Goal: Complete application form: Complete application form

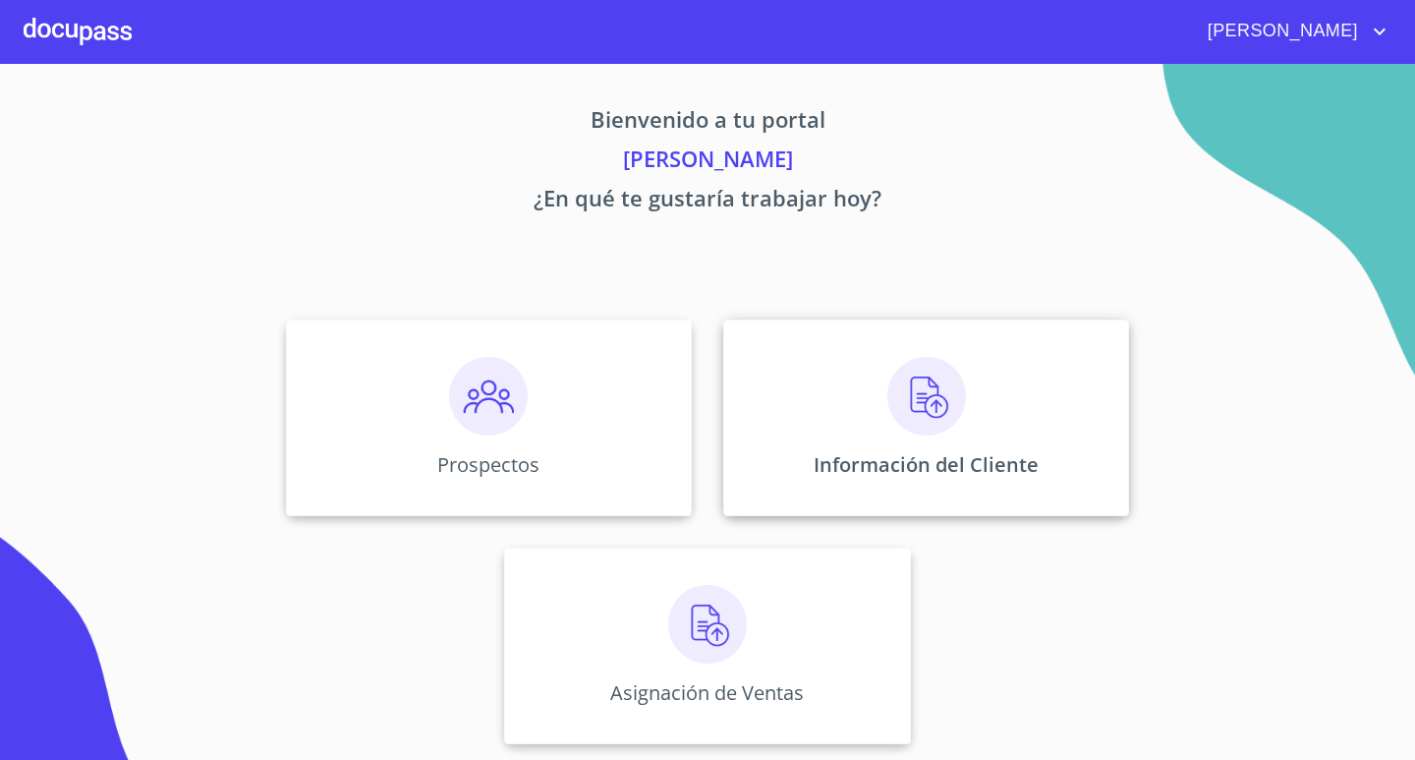
click at [932, 393] on img at bounding box center [926, 396] width 79 height 79
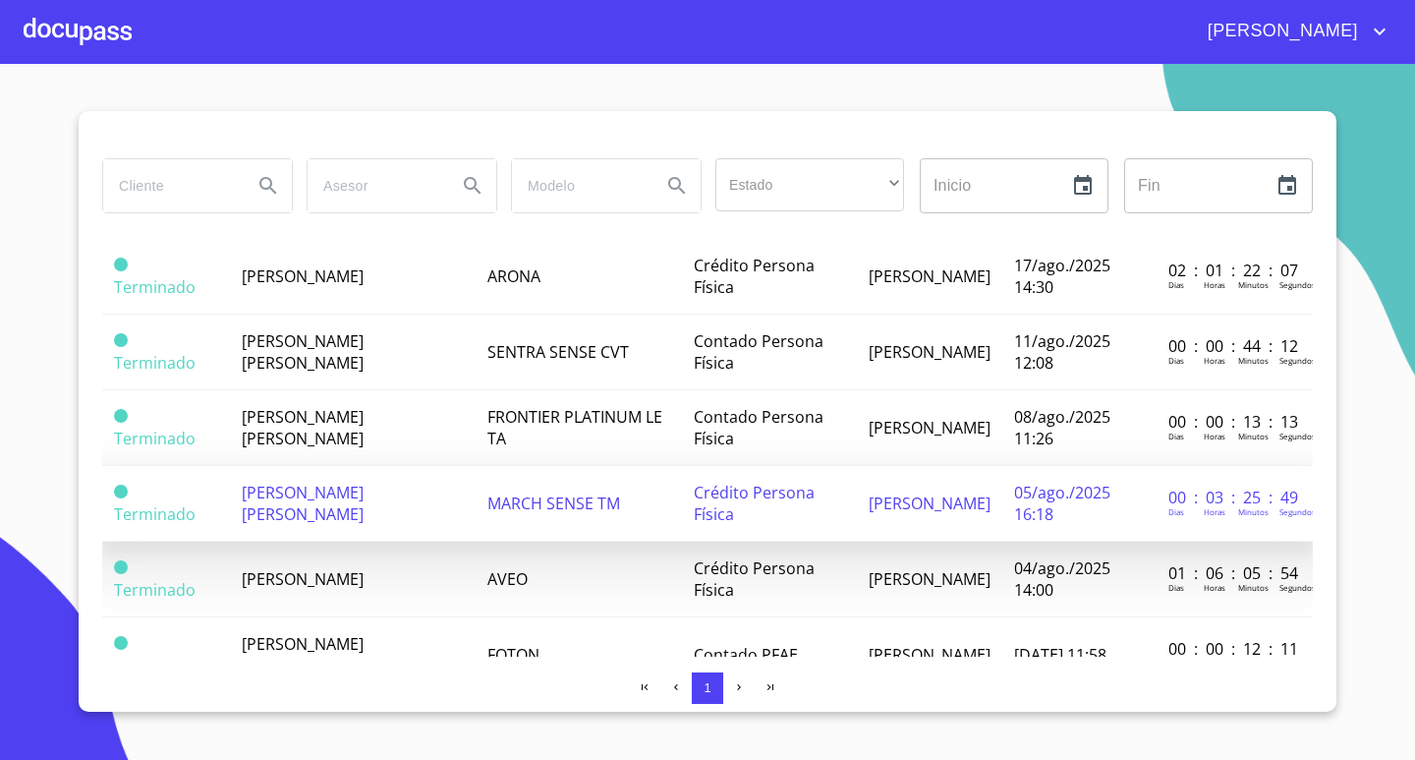
scroll to position [295, 0]
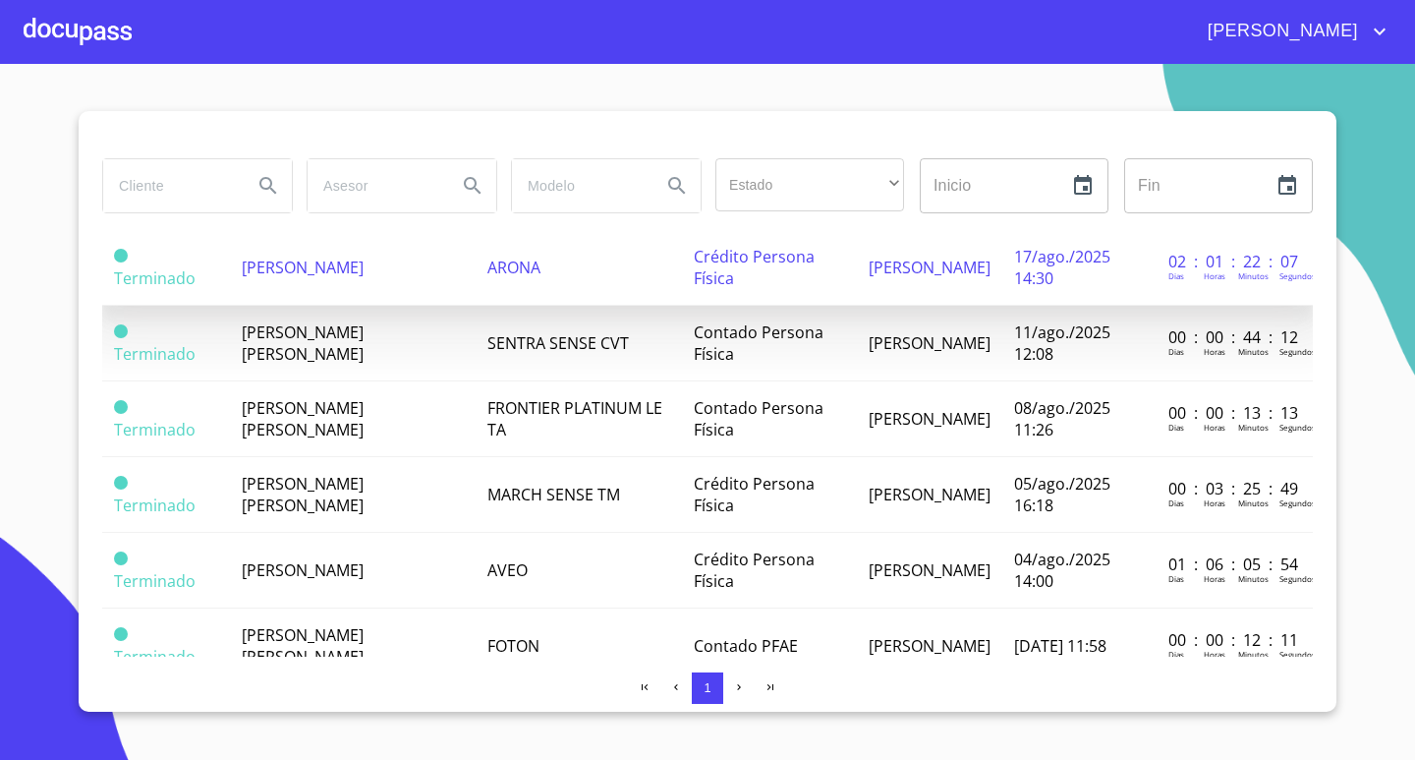
click at [346, 279] on td "[PERSON_NAME]" at bounding box center [353, 268] width 246 height 76
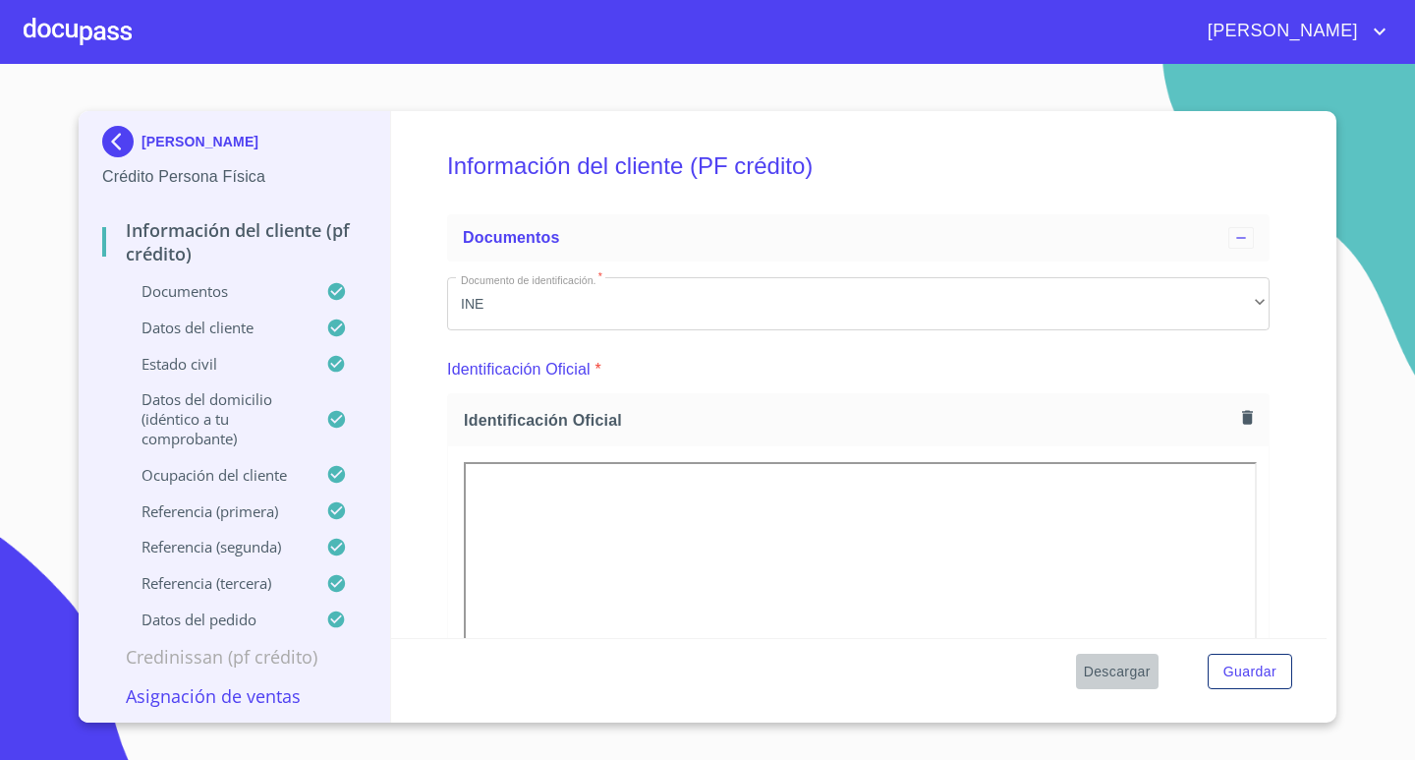
click at [1133, 668] on span "Descargar" at bounding box center [1117, 671] width 67 height 25
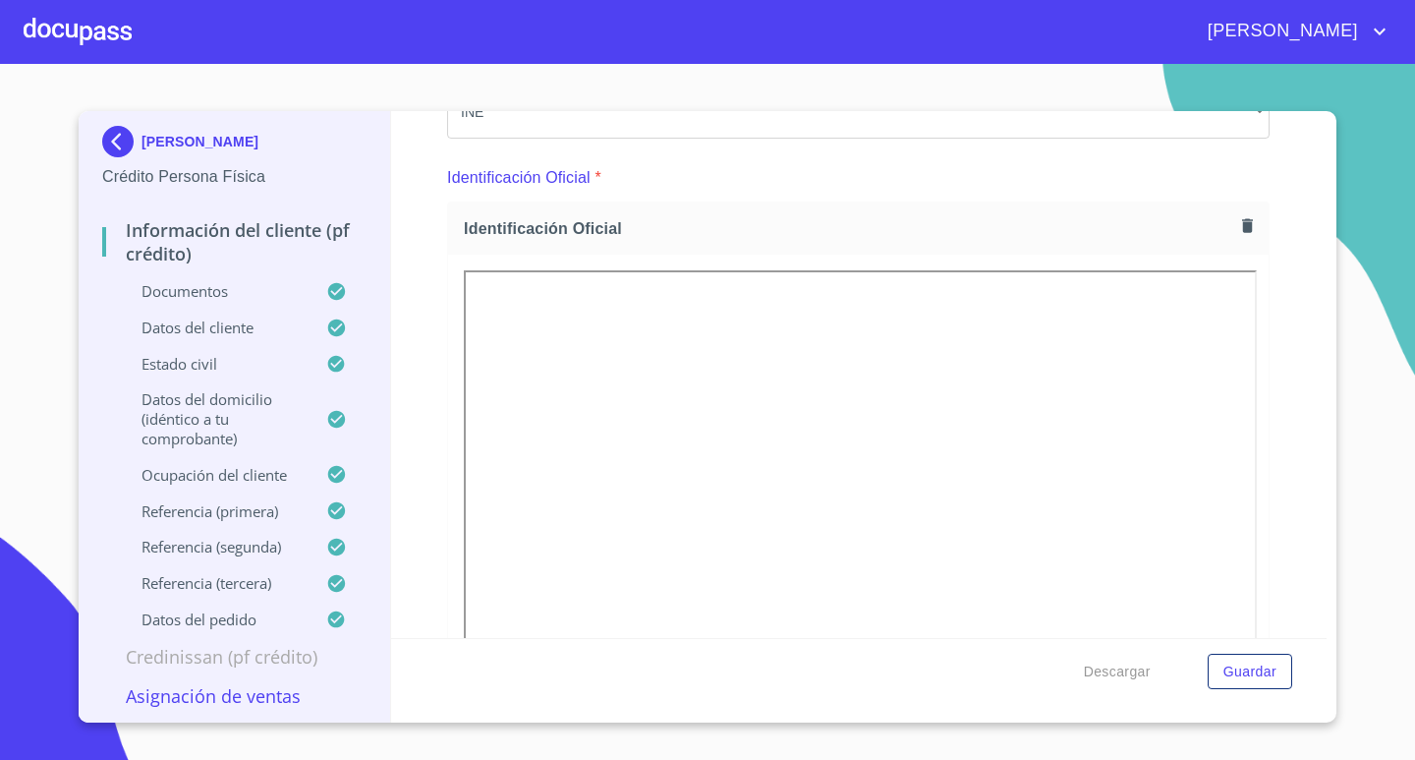
scroll to position [197, 0]
drag, startPoint x: 1379, startPoint y: 119, endPoint x: 1347, endPoint y: 96, distance: 38.7
click at [1378, 120] on section "[PERSON_NAME] Crédito Persona Física Información del cliente (PF crédito) Docum…" at bounding box center [707, 412] width 1415 height 696
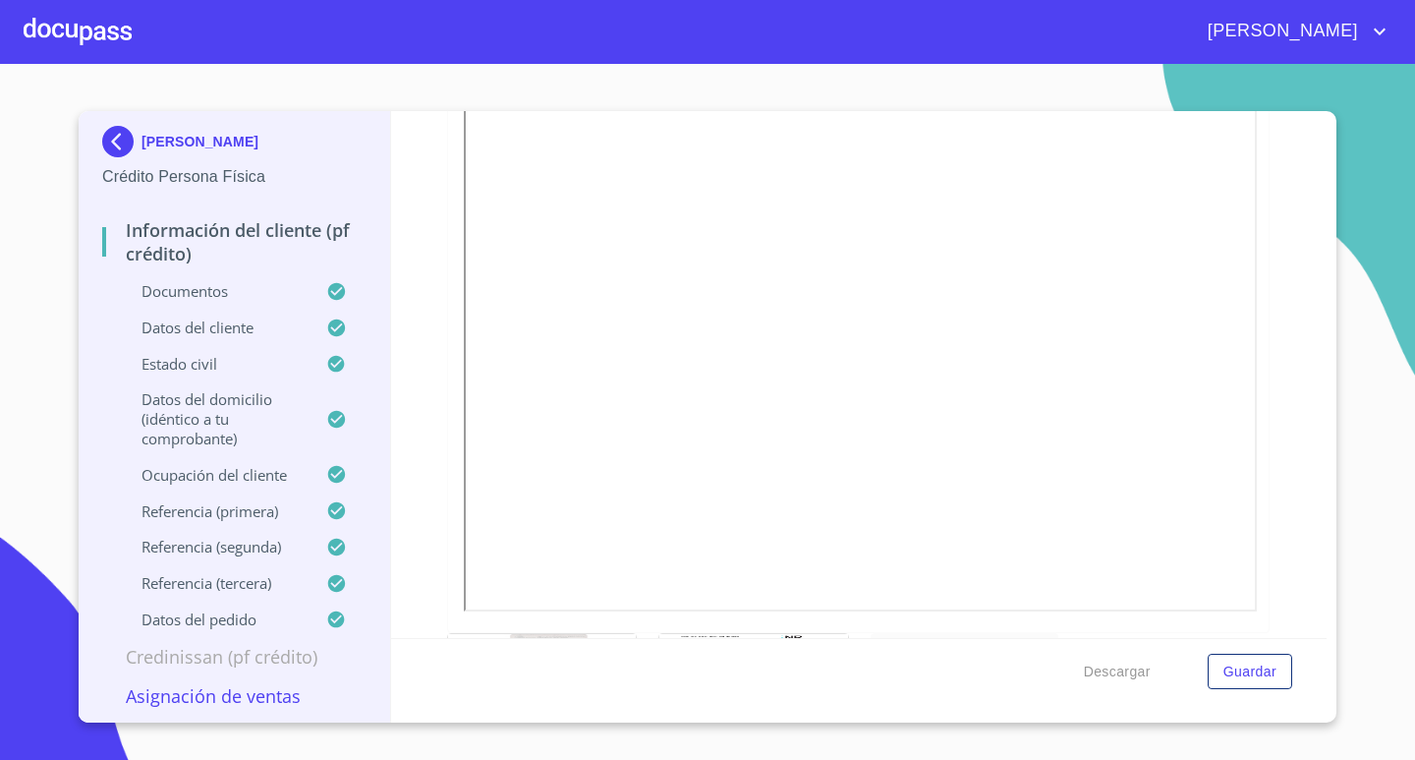
scroll to position [393, 0]
click at [1133, 654] on button "Descargar" at bounding box center [1117, 672] width 83 height 36
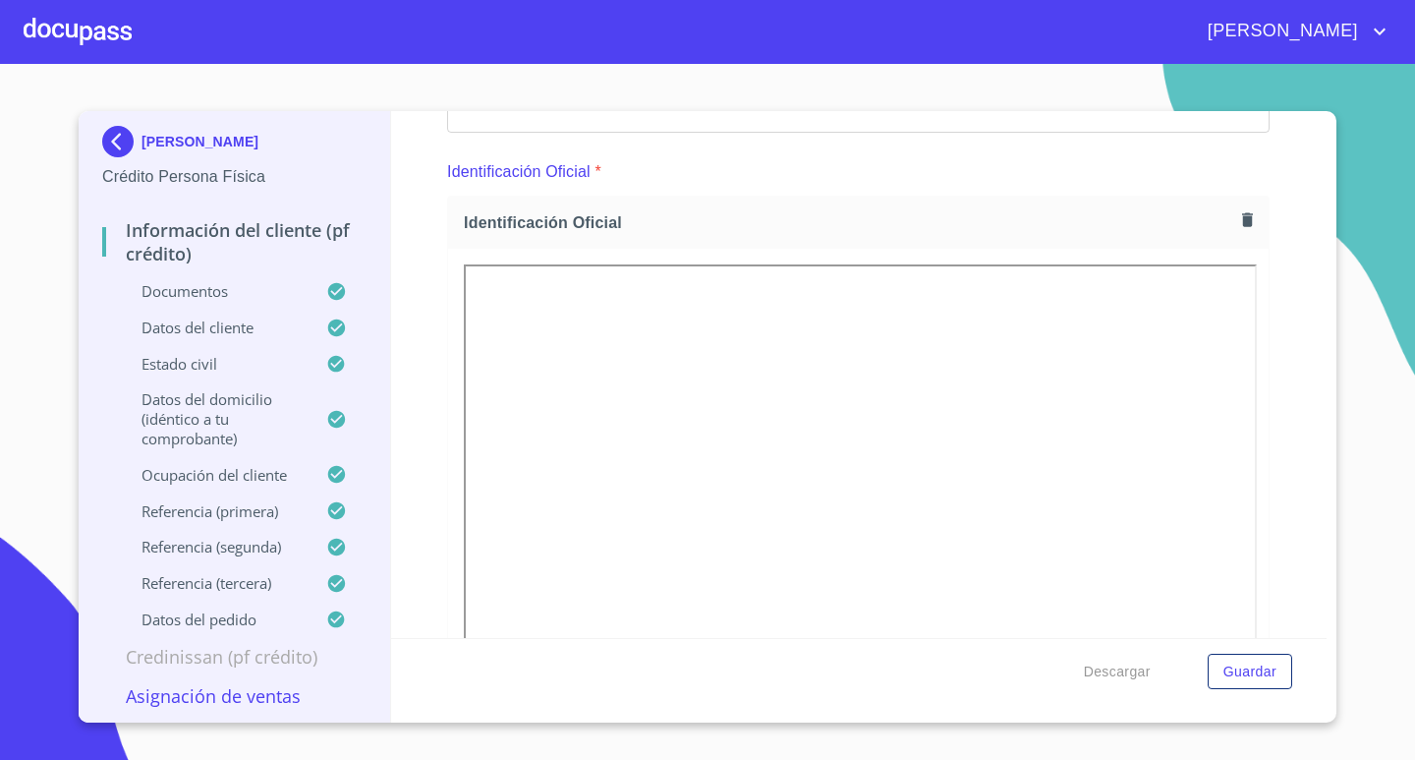
scroll to position [197, 0]
